Goal: Transaction & Acquisition: Purchase product/service

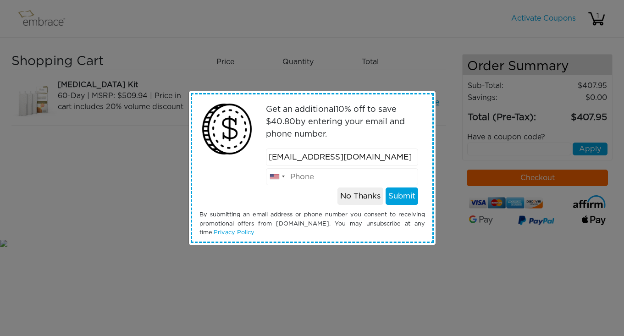
type input "[EMAIL_ADDRESS][DOMAIN_NAME]"
type input "5105999035"
click at [405, 195] on button "Submit" at bounding box center [402, 196] width 33 height 17
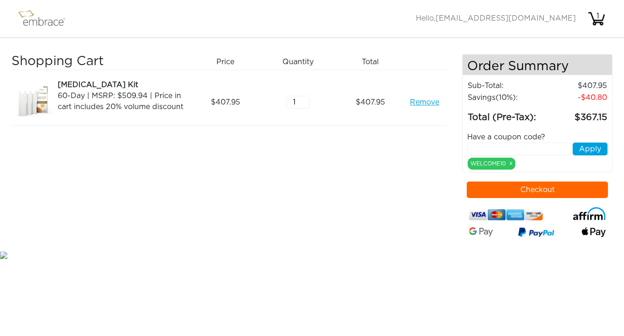
click at [507, 146] on input "text" at bounding box center [519, 149] width 104 height 13
type input "tuckortreat"
click at [598, 150] on button "Apply" at bounding box center [590, 149] width 35 height 13
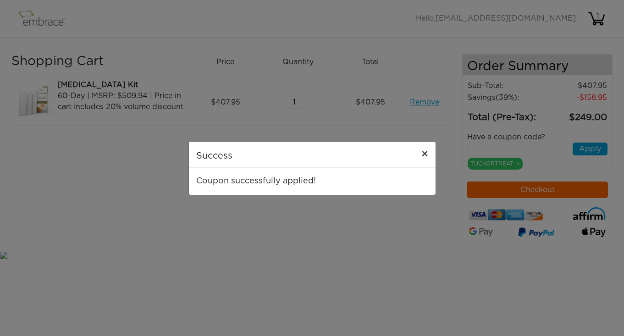
click at [428, 154] on span "×" at bounding box center [425, 154] width 7 height 11
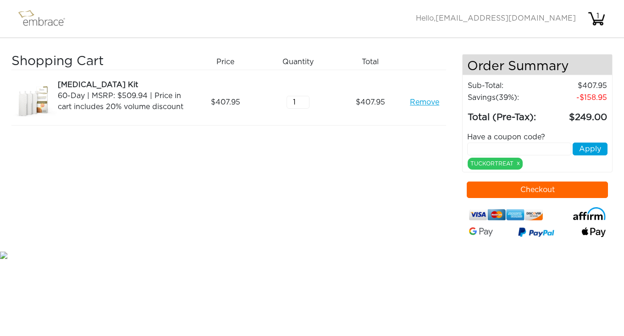
click at [426, 102] on link "Remove" at bounding box center [424, 102] width 29 height 11
click at [426, 103] on link "Remove" at bounding box center [424, 102] width 29 height 11
click at [419, 103] on link "Remove" at bounding box center [424, 102] width 29 height 11
click at [424, 103] on link "Remove" at bounding box center [424, 102] width 29 height 11
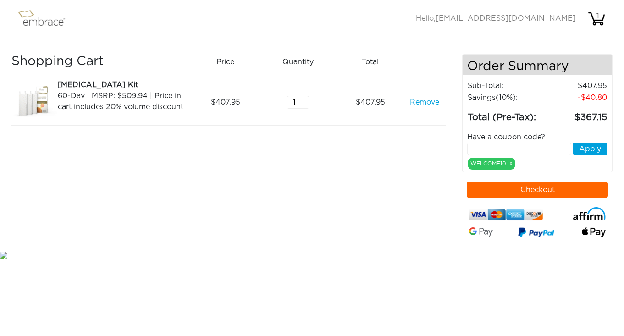
click at [493, 151] on input "text" at bounding box center [519, 149] width 104 height 13
type input "tuckortreat"
click at [593, 154] on button "Apply" at bounding box center [590, 149] width 35 height 13
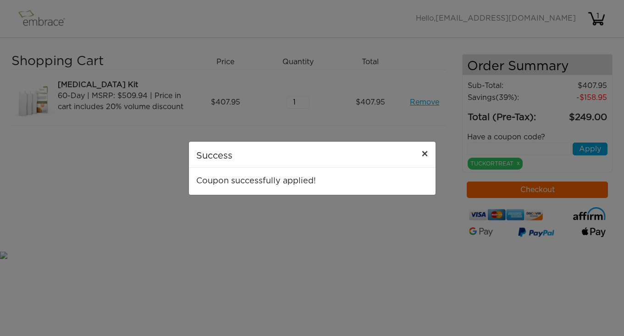
click at [426, 154] on span "×" at bounding box center [425, 154] width 7 height 11
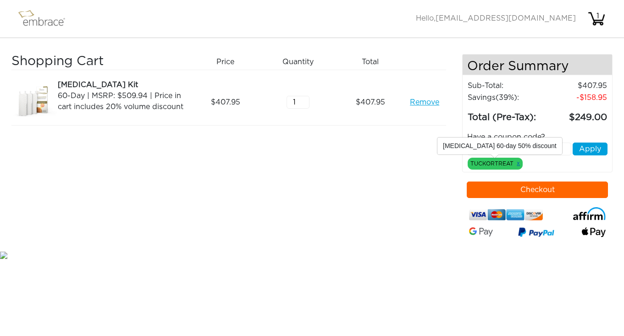
click at [519, 164] on link "x" at bounding box center [518, 163] width 3 height 8
click at [518, 165] on link "x" at bounding box center [518, 163] width 3 height 8
type input "1"
click at [305, 105] on input "1" at bounding box center [298, 102] width 23 height 13
click at [549, 190] on button "Checkout" at bounding box center [537, 190] width 141 height 17
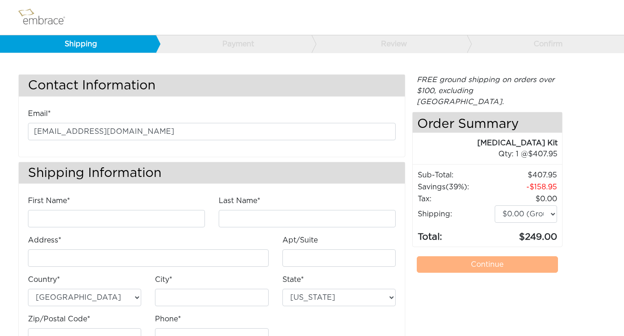
click at [40, 17] on img at bounding box center [46, 17] width 60 height 23
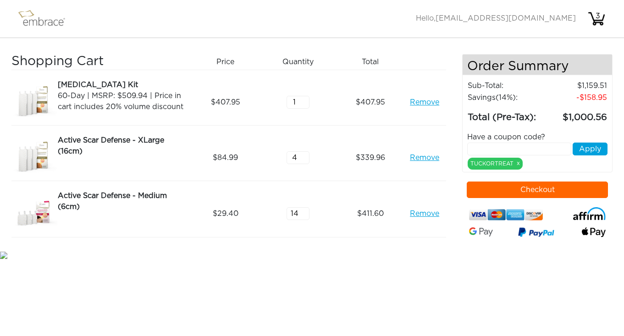
click at [426, 103] on link "Remove" at bounding box center [424, 102] width 29 height 11
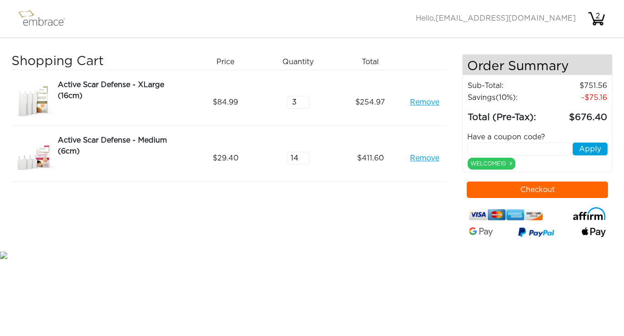
click at [305, 105] on input "3" at bounding box center [298, 102] width 23 height 13
click at [305, 100] on input "4" at bounding box center [298, 102] width 23 height 13
click at [425, 160] on link "Remove" at bounding box center [424, 158] width 29 height 11
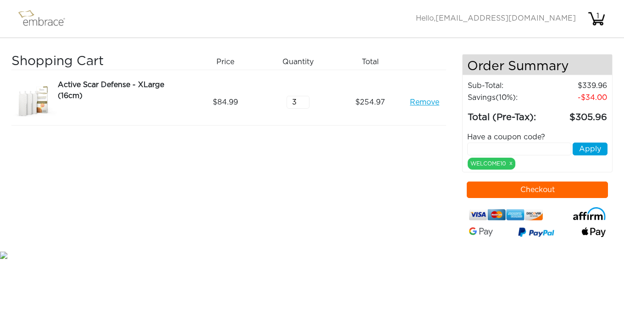
click at [304, 104] on input "3" at bounding box center [298, 102] width 23 height 13
click at [304, 99] on input "4" at bounding box center [298, 102] width 23 height 13
type input "3"
click at [305, 104] on input "3" at bounding box center [298, 102] width 23 height 13
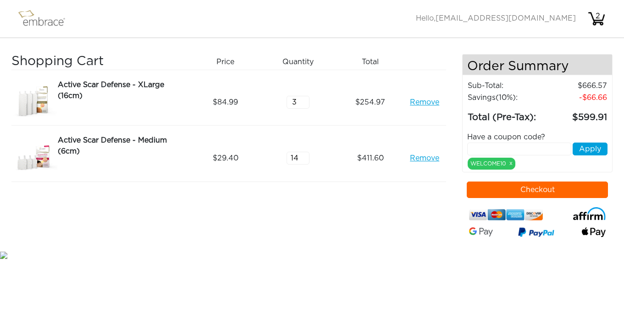
click at [431, 102] on link "Remove" at bounding box center [424, 102] width 29 height 11
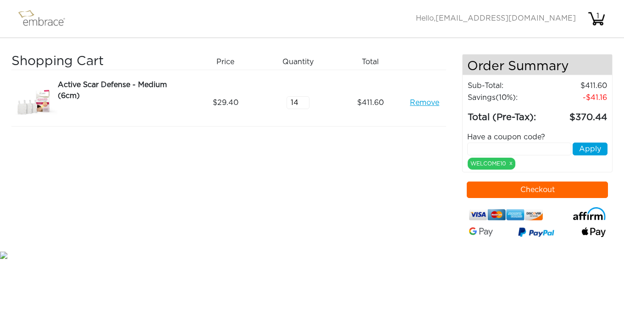
click at [424, 104] on link "Remove" at bounding box center [424, 102] width 29 height 11
click at [419, 104] on link "Remove" at bounding box center [424, 102] width 29 height 11
click at [119, 87] on div "Active Scar Defense - Large (12cm)" at bounding box center [122, 84] width 128 height 11
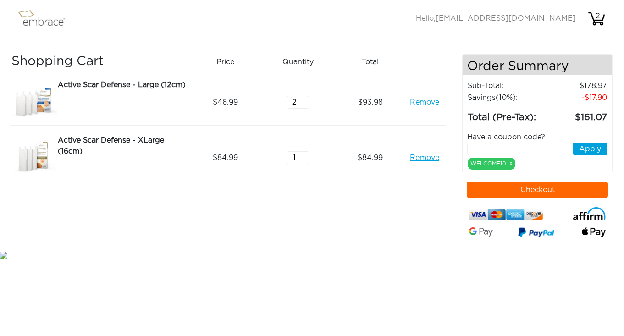
type input "3"
click at [304, 101] on input "3" at bounding box center [298, 102] width 23 height 13
